Goal: Task Accomplishment & Management: Manage account settings

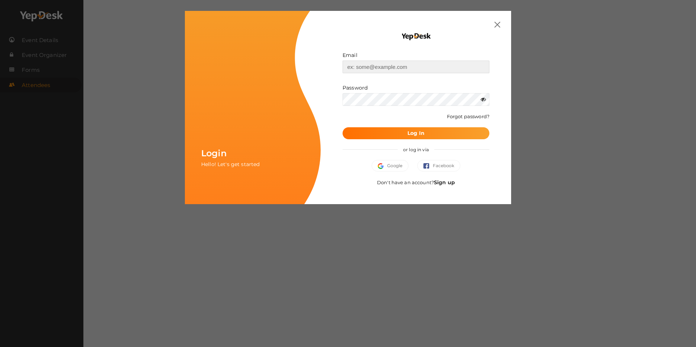
click at [368, 64] on input "text" at bounding box center [416, 67] width 147 height 13
type input "[EMAIL_ADDRESS][DOMAIN_NAME]"
click at [492, 24] on div at bounding box center [416, 25] width 169 height 6
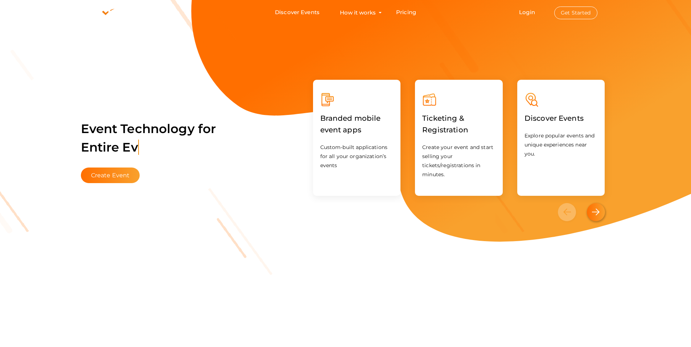
click at [602, 211] on div "Next" at bounding box center [596, 212] width 18 height 18
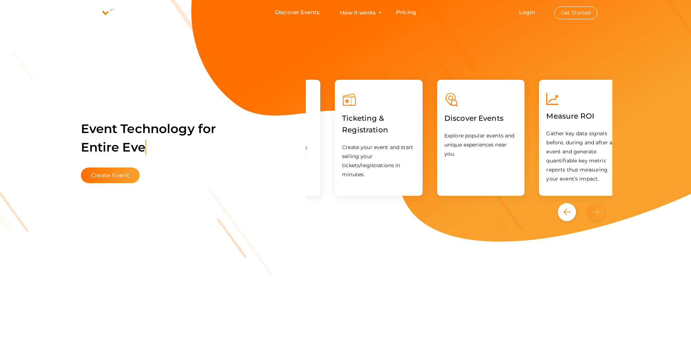
scroll to position [0, 102]
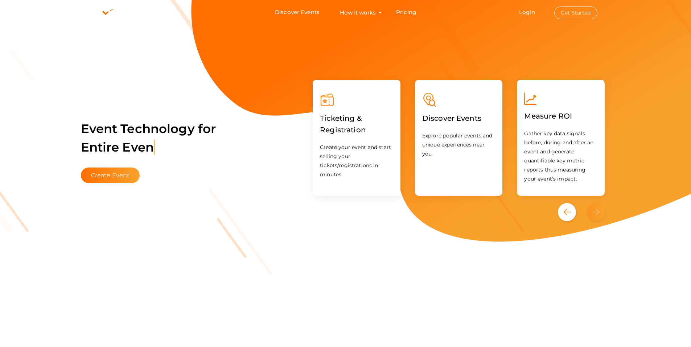
click at [602, 211] on div "Next" at bounding box center [596, 212] width 18 height 18
click at [570, 213] on icon "Previous" at bounding box center [567, 212] width 8 height 7
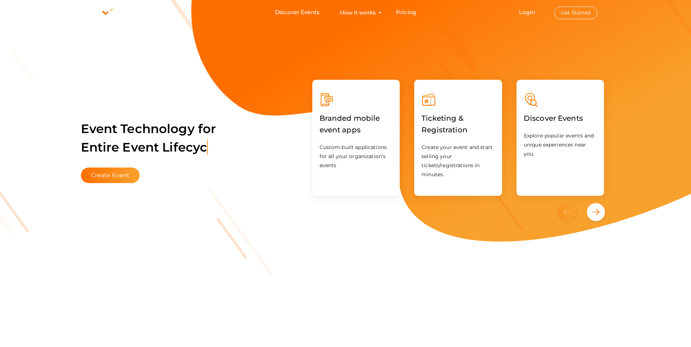
scroll to position [0, 0]
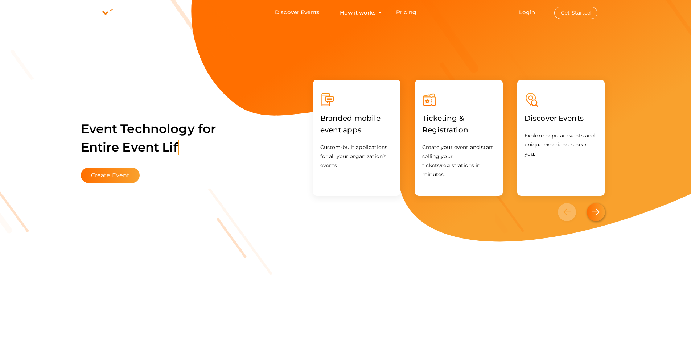
click at [595, 213] on icon "Next" at bounding box center [596, 212] width 8 height 7
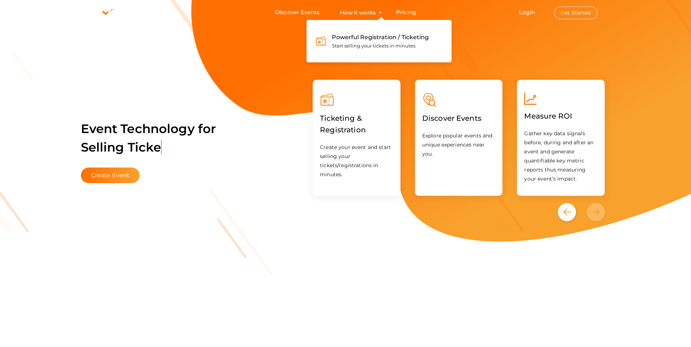
click at [374, 10] on button "How it works Powerful Registration / Ticketing Start selling your tickets in mi…" at bounding box center [358, 12] width 40 height 13
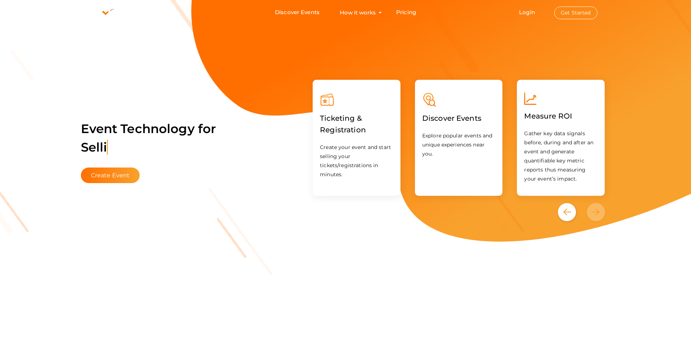
click at [582, 16] on button "Get Started" at bounding box center [575, 13] width 43 height 13
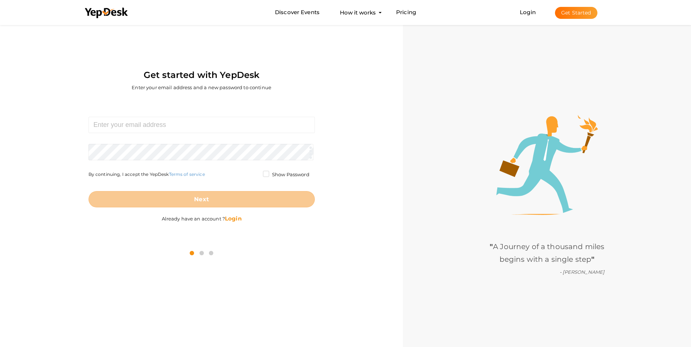
click at [232, 218] on b "Login" at bounding box center [233, 218] width 17 height 7
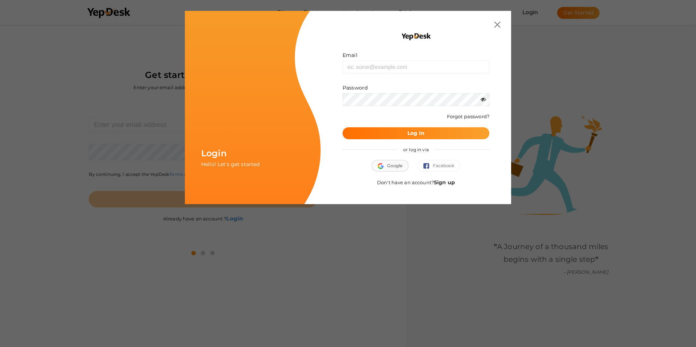
click at [391, 166] on span "Google" at bounding box center [390, 165] width 25 height 7
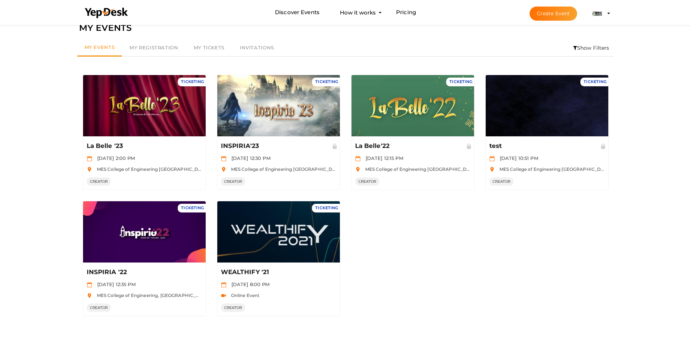
scroll to position [23, 0]
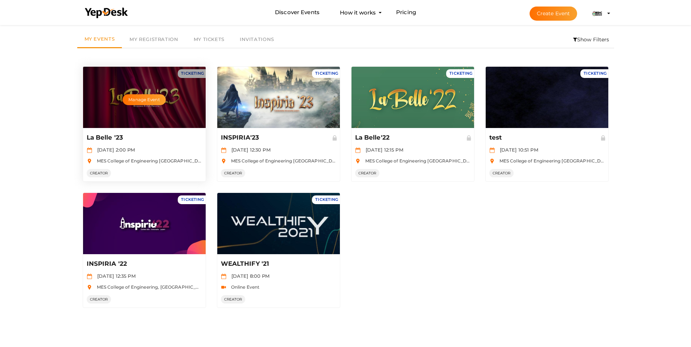
click at [170, 144] on div "La Belle '23 Dec 02 2023, 2:00 PM MES College of Engineering Kuttippuram, Kumbi…" at bounding box center [144, 154] width 123 height 53
click at [150, 99] on button "Manage Event" at bounding box center [144, 99] width 43 height 11
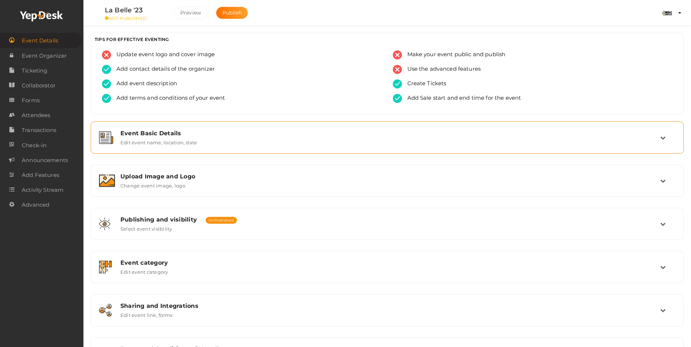
click at [665, 140] on icon at bounding box center [662, 137] width 5 height 5
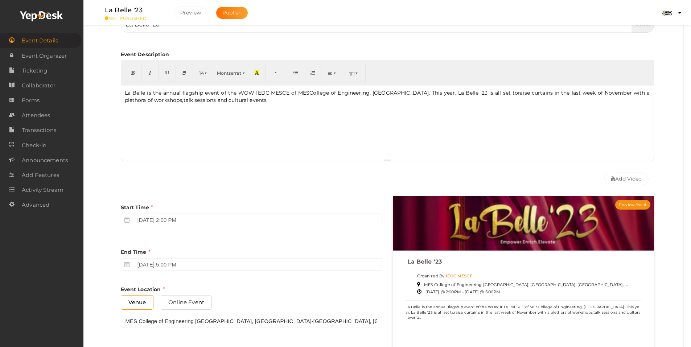
scroll to position [73, 0]
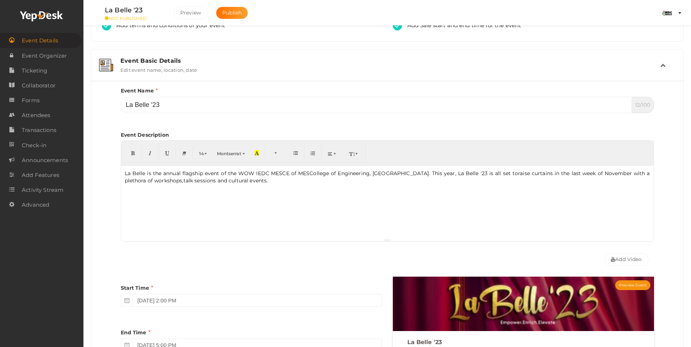
click at [510, 72] on div "Event Basic Details Edit event name, location, date" at bounding box center [387, 65] width 545 height 16
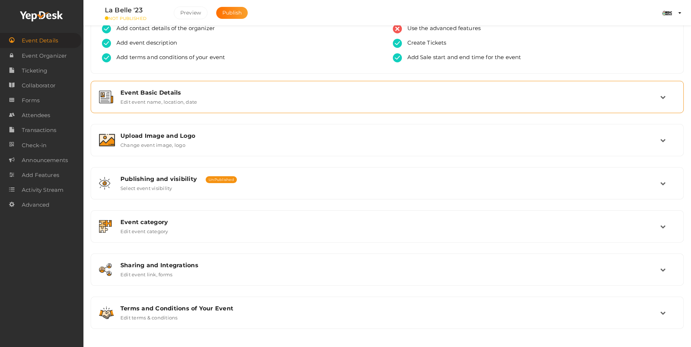
scroll to position [41, 0]
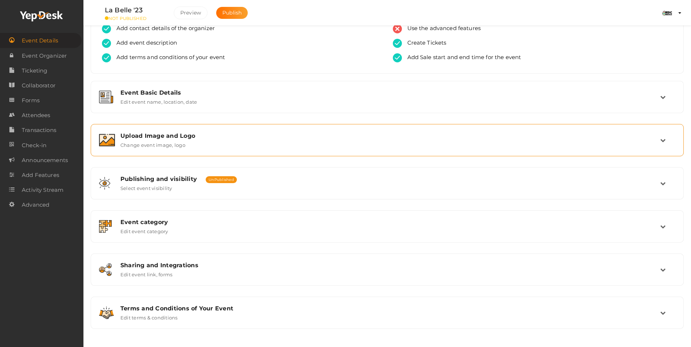
click at [421, 139] on div "Upload Image and Logo" at bounding box center [390, 135] width 540 height 7
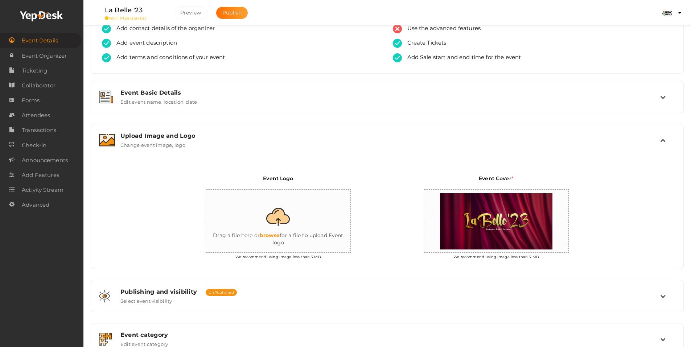
click at [421, 139] on div "Upload Image and Logo" at bounding box center [390, 135] width 540 height 7
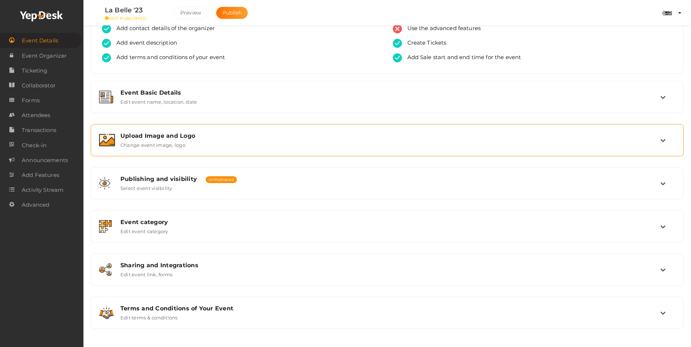
click at [422, 139] on div "Upload Image and Logo" at bounding box center [390, 135] width 540 height 7
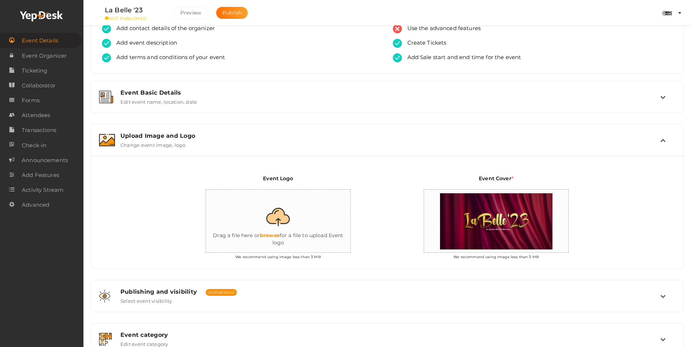
click at [424, 136] on div "Upload Image and Logo" at bounding box center [390, 135] width 540 height 7
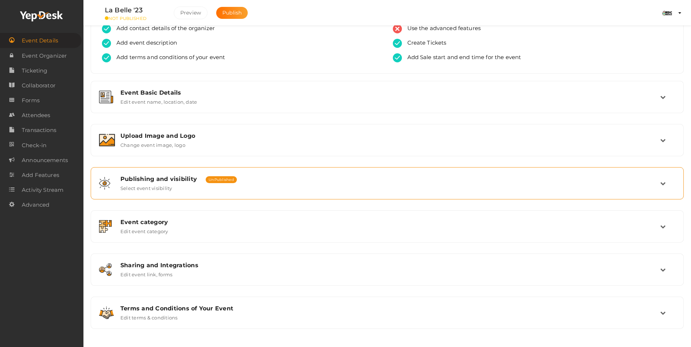
click at [330, 193] on div "Publishing and visibility Published UnPublished Select event visibility" at bounding box center [387, 183] width 585 height 24
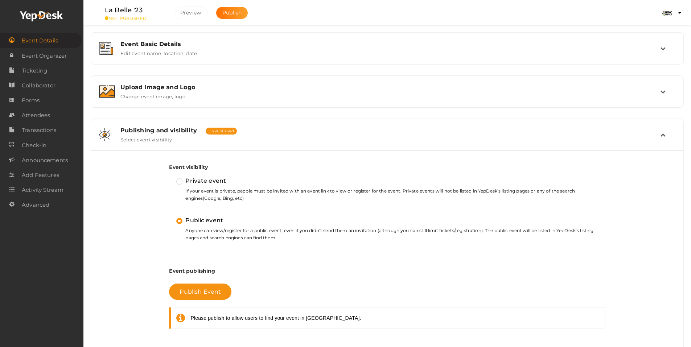
scroll to position [113, 0]
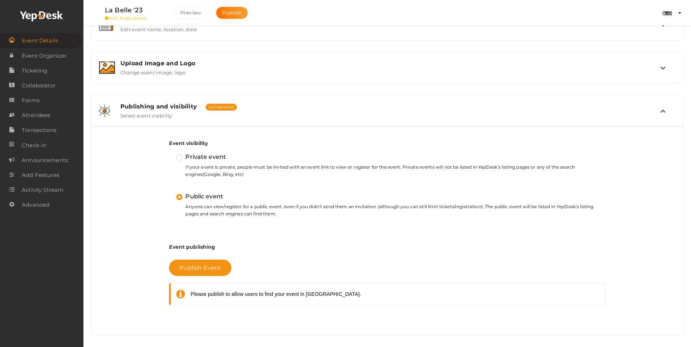
click at [366, 121] on div "Publishing and visibility Published UnPublished Select event visibility" at bounding box center [387, 111] width 585 height 24
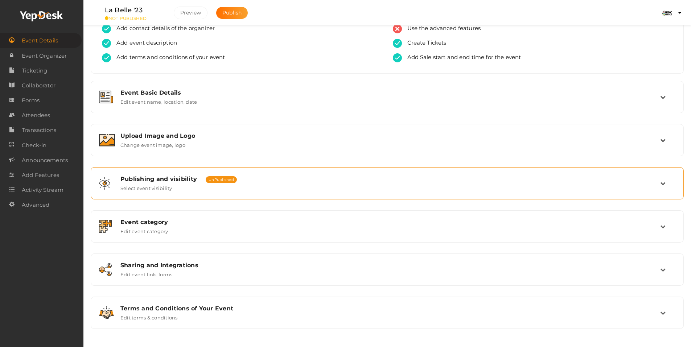
scroll to position [41, 0]
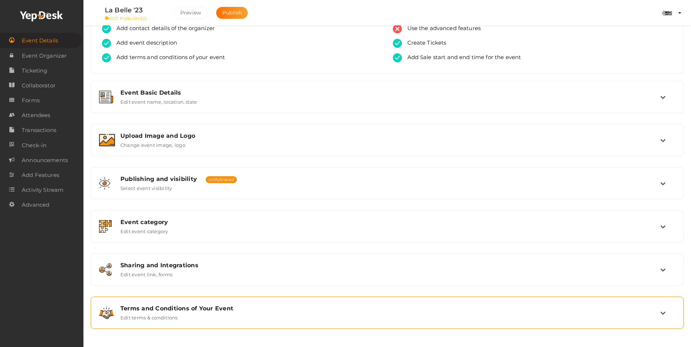
click at [302, 306] on div "Terms and Conditions of Your Event" at bounding box center [390, 308] width 540 height 7
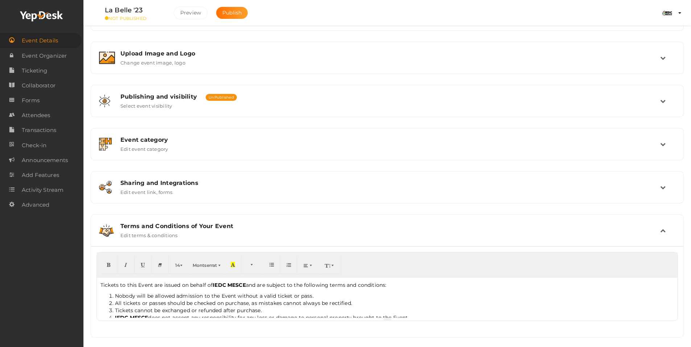
scroll to position [132, 0]
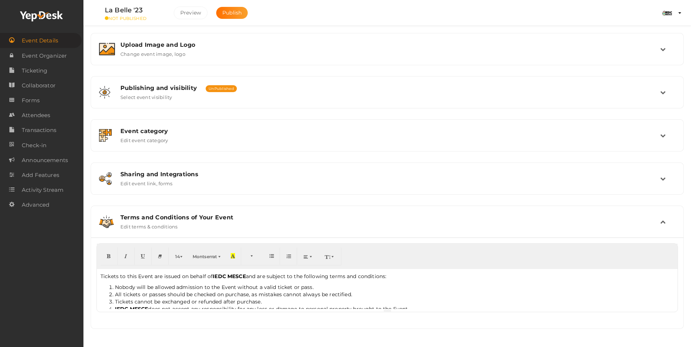
click at [302, 215] on div "Terms and Conditions of Your Event" at bounding box center [390, 217] width 540 height 7
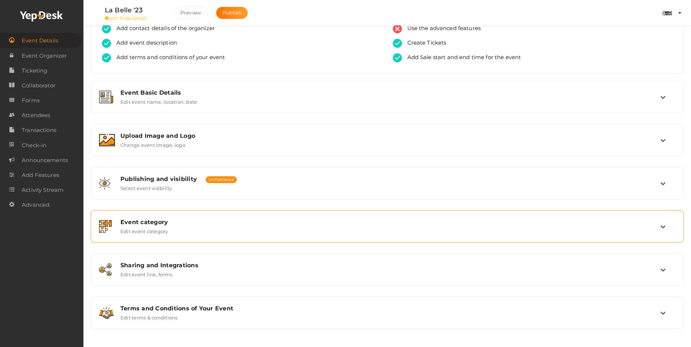
scroll to position [41, 0]
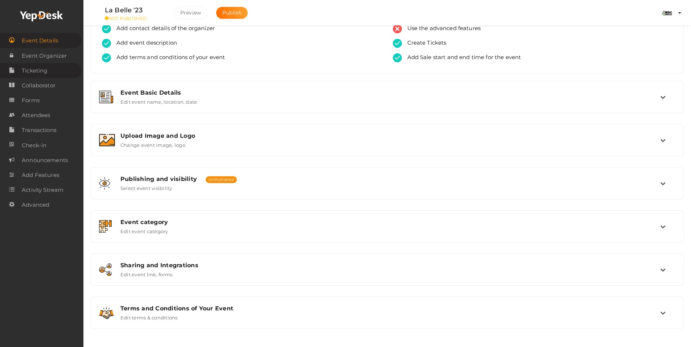
click at [49, 73] on link "Ticketing" at bounding box center [41, 70] width 82 height 15
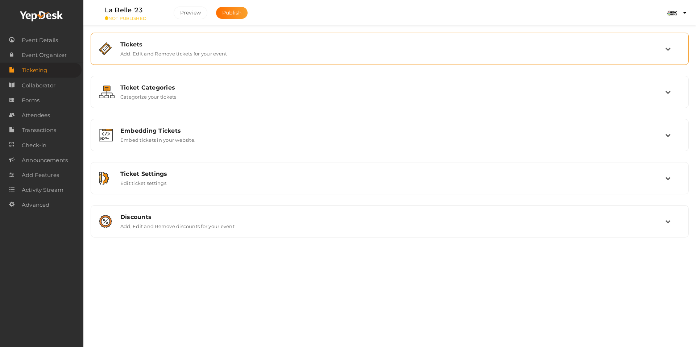
click at [175, 59] on div "Tickets Add, Edit and Remove tickets for your event" at bounding box center [390, 49] width 590 height 24
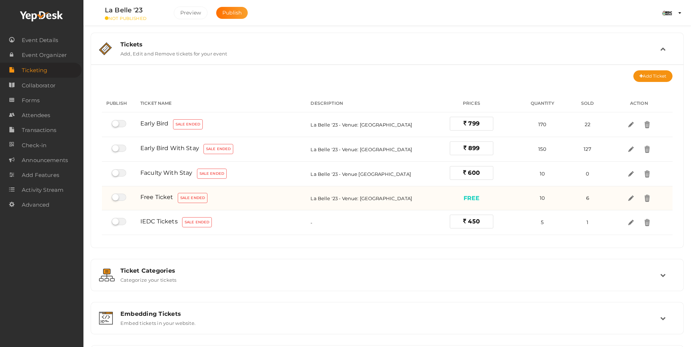
click at [125, 197] on label at bounding box center [119, 197] width 15 height 7
click at [116, 197] on input "checkbox" at bounding box center [114, 197] width 5 height 5
checkbox input "true"
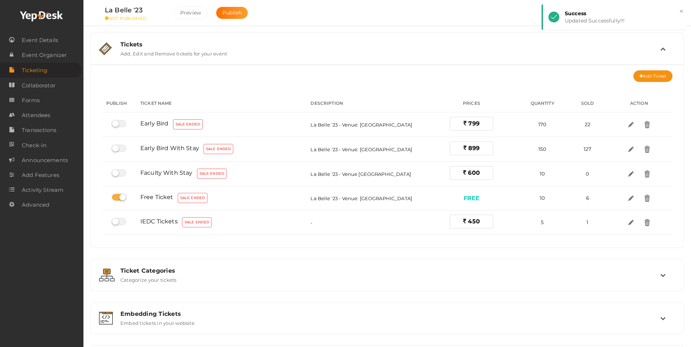
click at [115, 197] on label at bounding box center [119, 197] width 15 height 7
click at [115, 197] on input "checkbox" at bounding box center [114, 197] width 5 height 5
checkbox input "false"
click at [45, 38] on span "Event Details" at bounding box center [40, 40] width 36 height 15
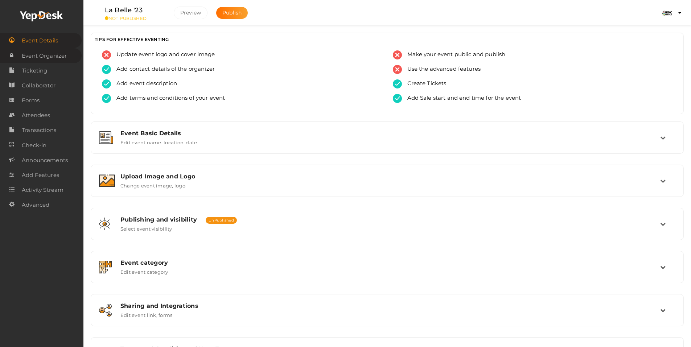
click at [42, 55] on span "Event Organizer" at bounding box center [44, 56] width 45 height 15
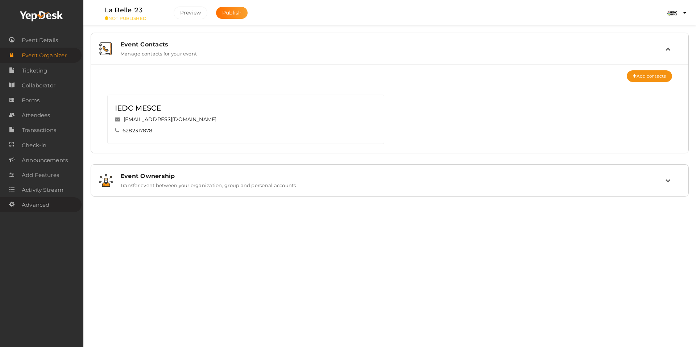
click at [51, 198] on link "Advanced" at bounding box center [41, 204] width 82 height 15
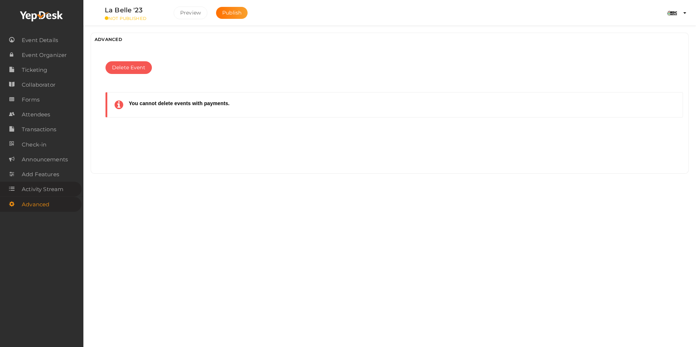
click at [57, 189] on span "Activity Stream" at bounding box center [43, 189] width 42 height 15
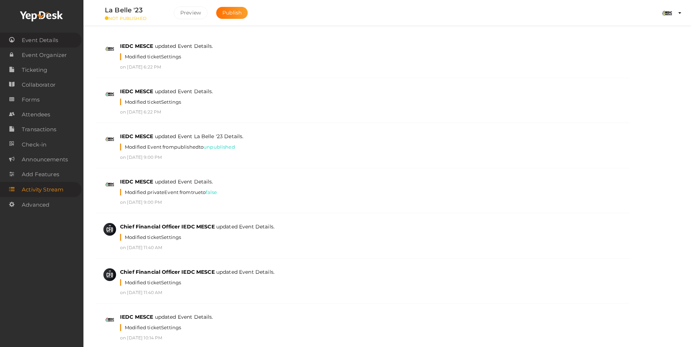
click at [40, 42] on span "Event Details" at bounding box center [40, 40] width 36 height 15
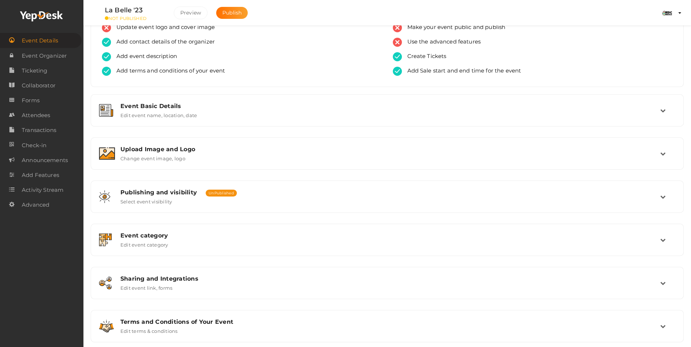
scroll to position [41, 0]
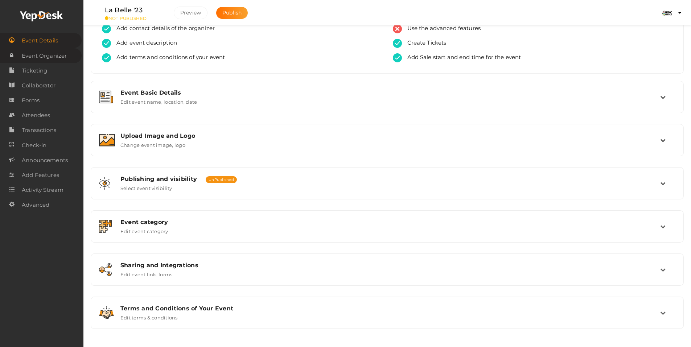
click at [30, 58] on span "Event Organizer" at bounding box center [44, 56] width 45 height 15
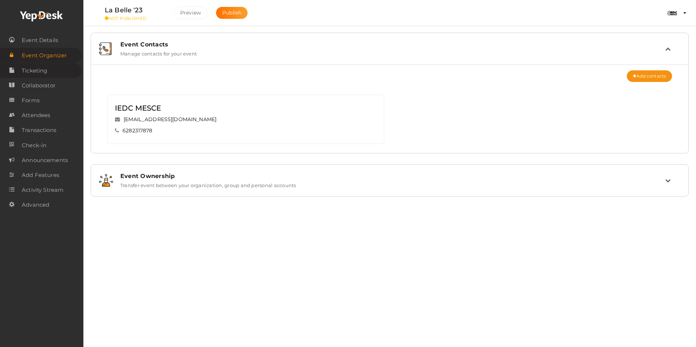
click at [30, 65] on span "Ticketing" at bounding box center [34, 70] width 25 height 15
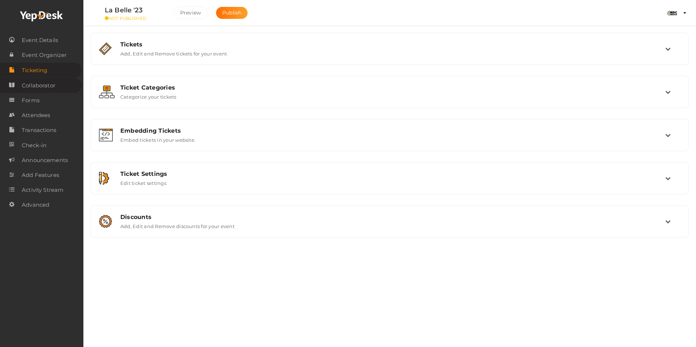
click at [38, 86] on span "Collaborator" at bounding box center [39, 85] width 34 height 15
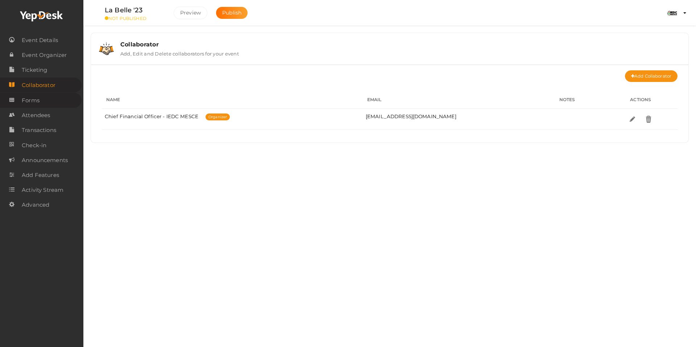
click at [38, 103] on span "Forms" at bounding box center [31, 100] width 18 height 15
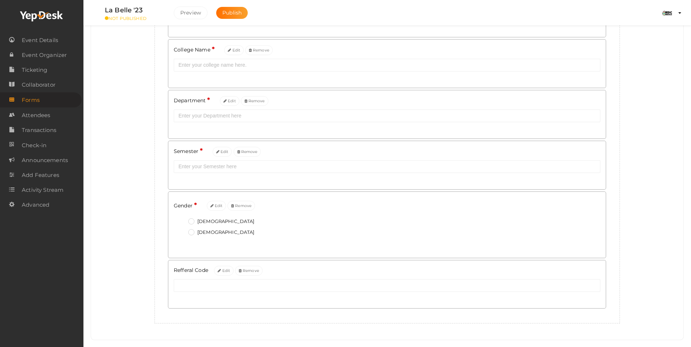
scroll to position [321, 0]
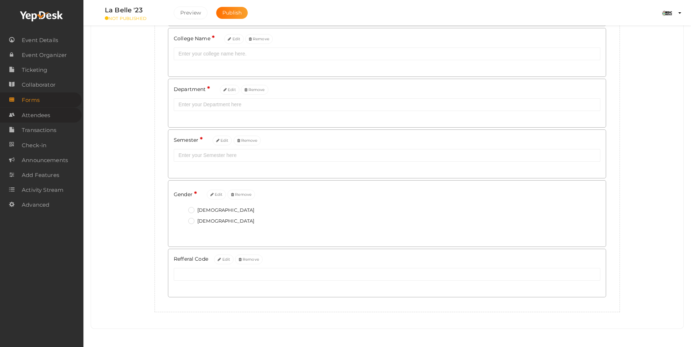
click at [46, 114] on span "Attendees" at bounding box center [36, 115] width 28 height 15
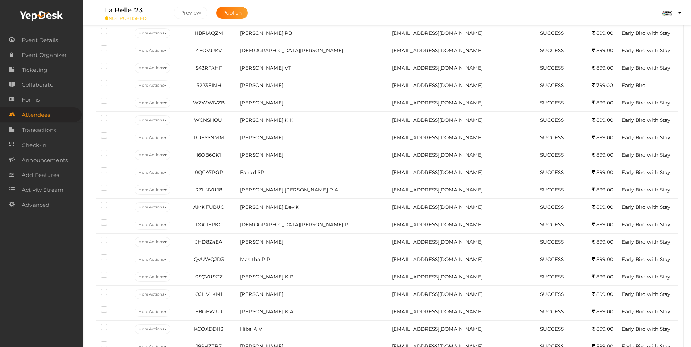
scroll to position [16, 0]
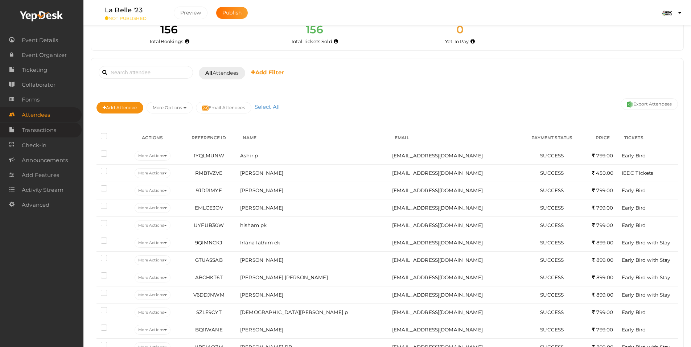
click at [54, 127] on span "Transactions" at bounding box center [39, 130] width 34 height 15
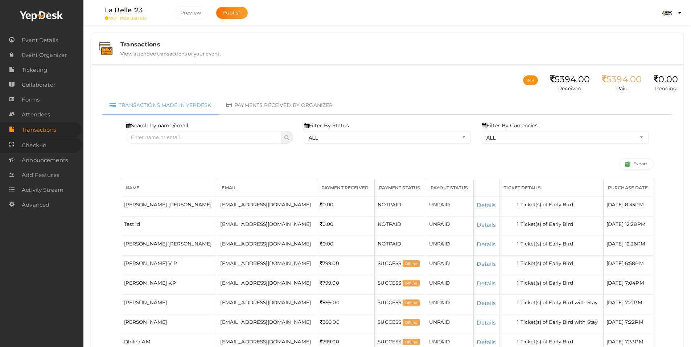
click at [40, 141] on span "Check-in" at bounding box center [34, 145] width 25 height 15
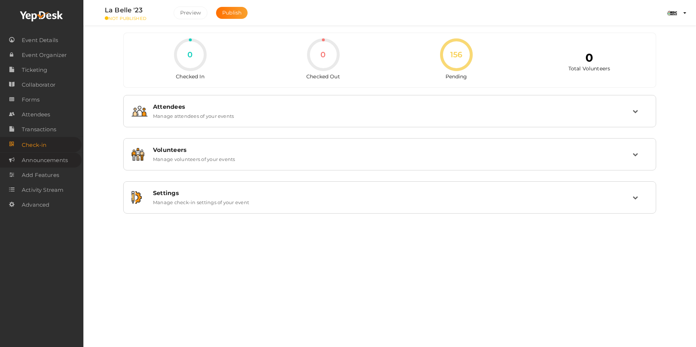
click at [60, 164] on span "Announcements" at bounding box center [45, 160] width 46 height 15
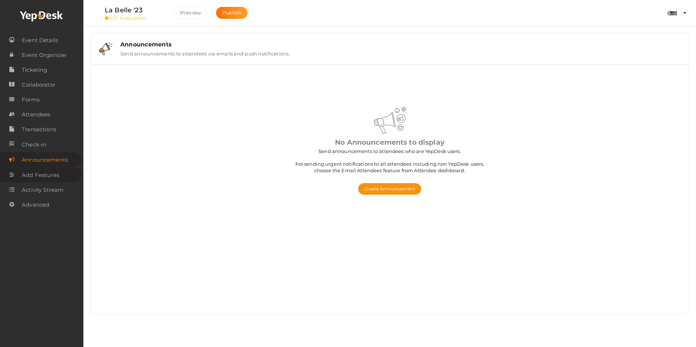
click at [58, 173] on span "Add Features" at bounding box center [40, 175] width 37 height 15
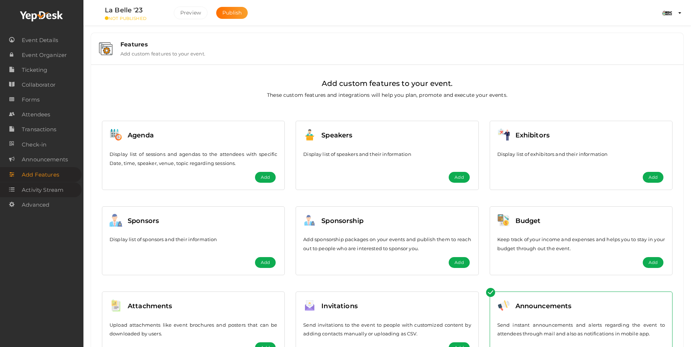
click at [34, 185] on span "Activity Stream" at bounding box center [43, 190] width 42 height 15
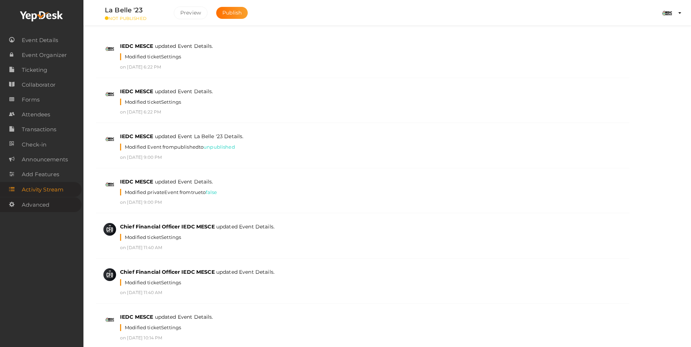
drag, startPoint x: 48, startPoint y: 206, endPoint x: 41, endPoint y: 195, distance: 13.3
click at [48, 206] on span "Advanced" at bounding box center [36, 205] width 28 height 15
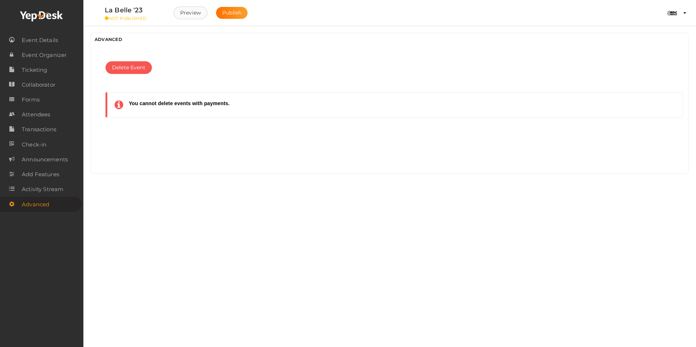
click at [190, 16] on button "Preview" at bounding box center [191, 13] width 34 height 13
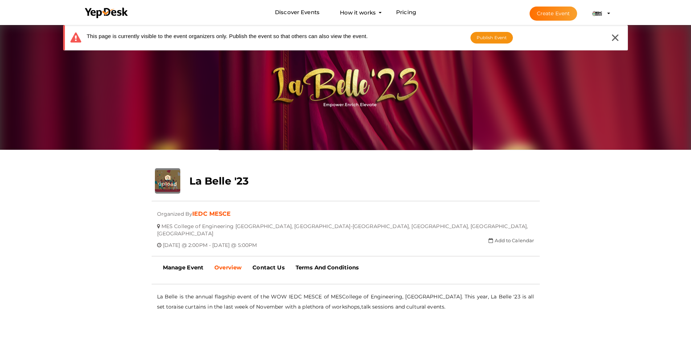
click at [208, 180] on b "La Belle '23" at bounding box center [219, 181] width 60 height 12
